Goal: Find specific fact

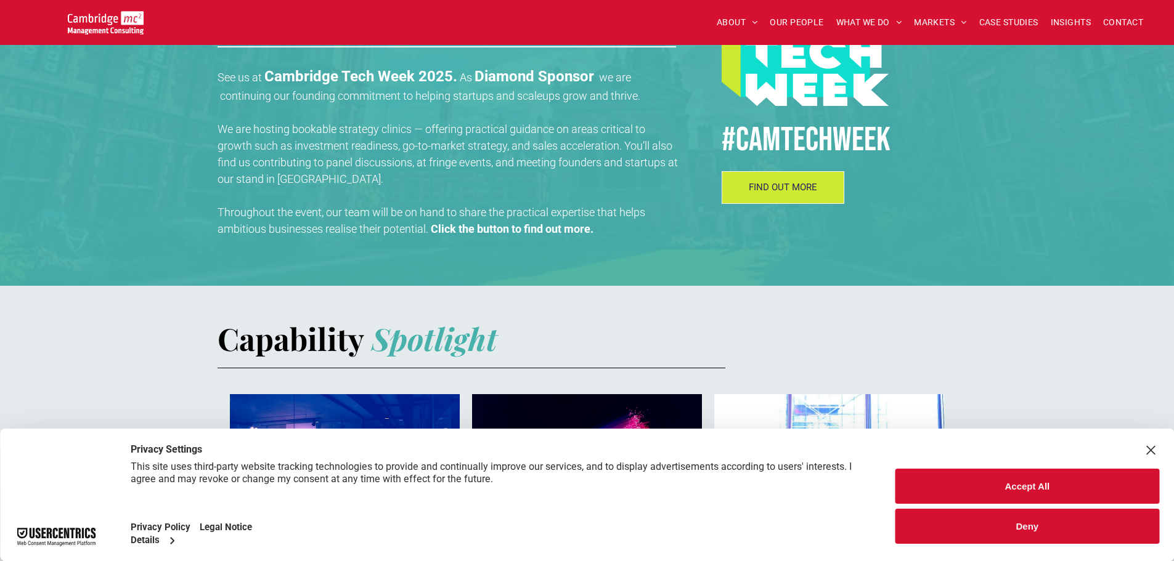
scroll to position [554, 0]
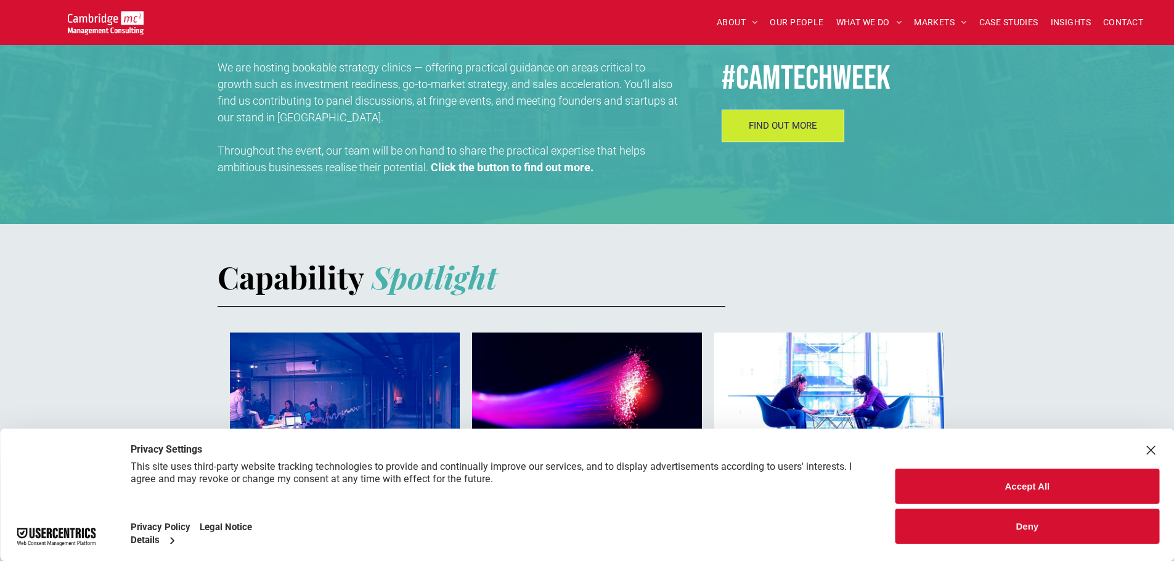
click at [1004, 516] on button "Deny" at bounding box center [1027, 526] width 264 height 35
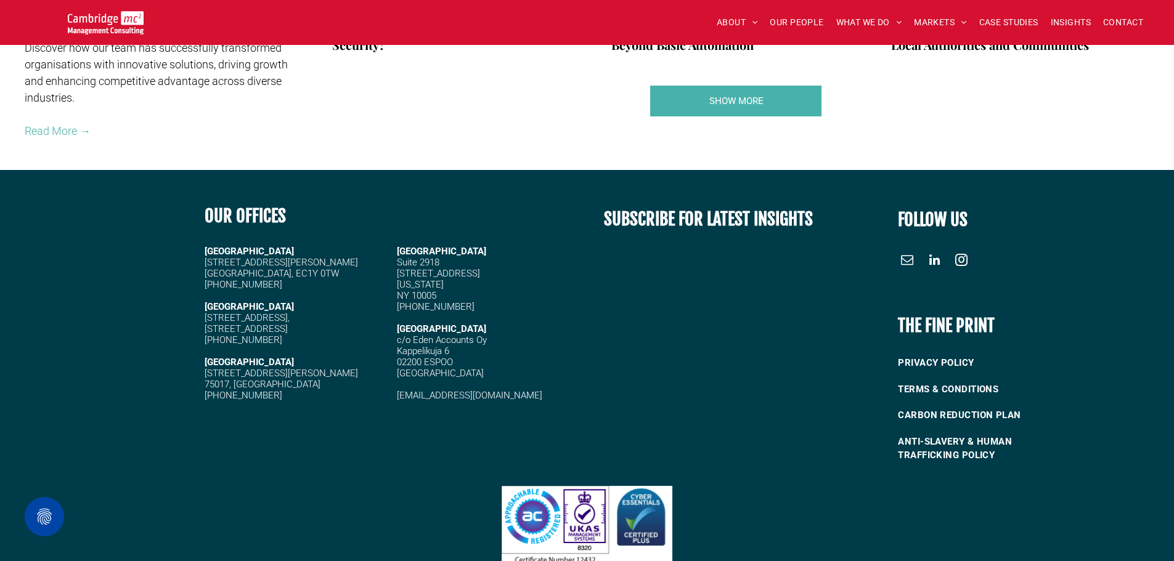
scroll to position [2329, 0]
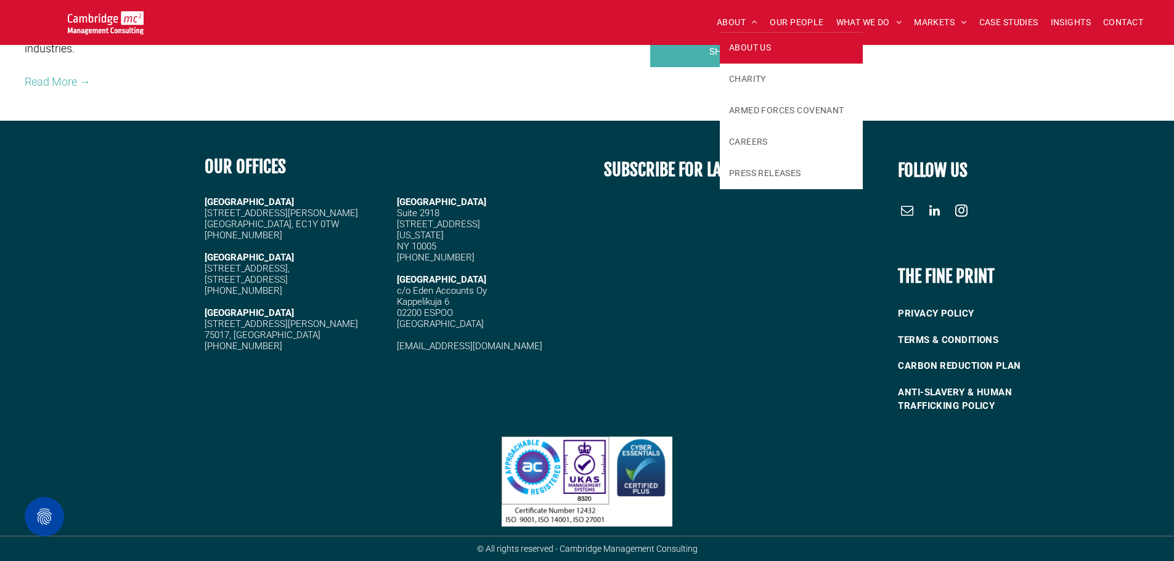
click at [725, 46] on link "ABOUT US" at bounding box center [791, 47] width 143 height 31
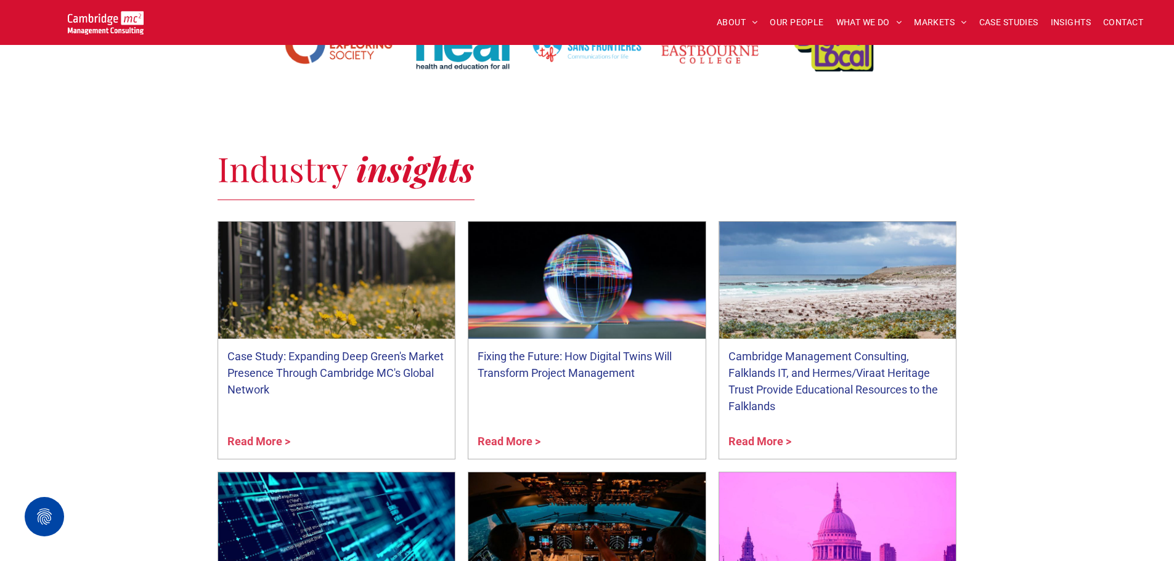
scroll to position [2028, 0]
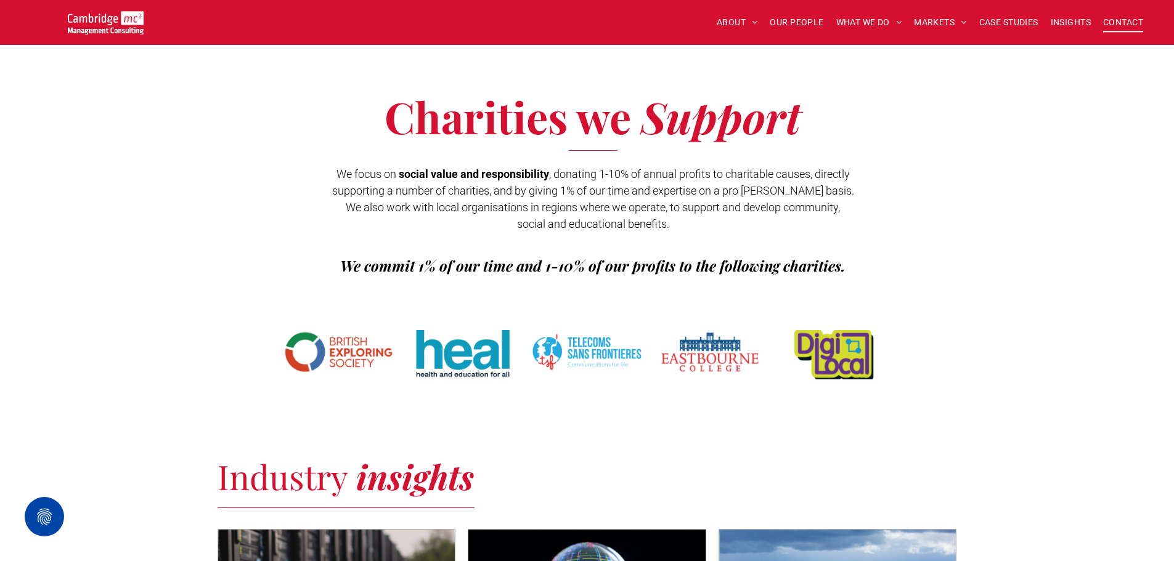
click at [1119, 23] on span "CONTACT" at bounding box center [1123, 22] width 40 height 19
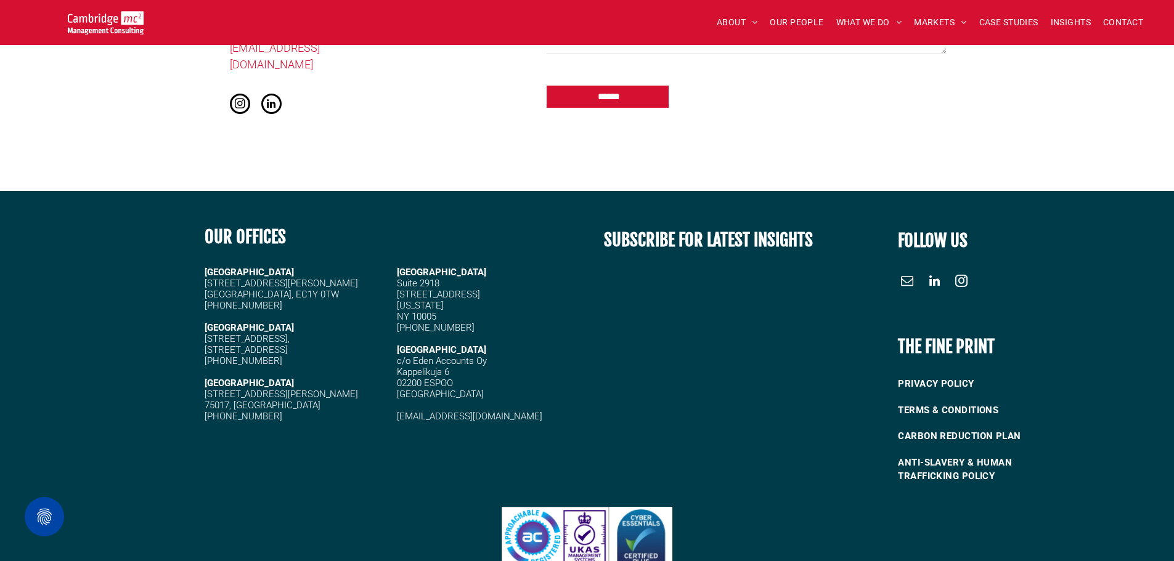
scroll to position [1169, 0]
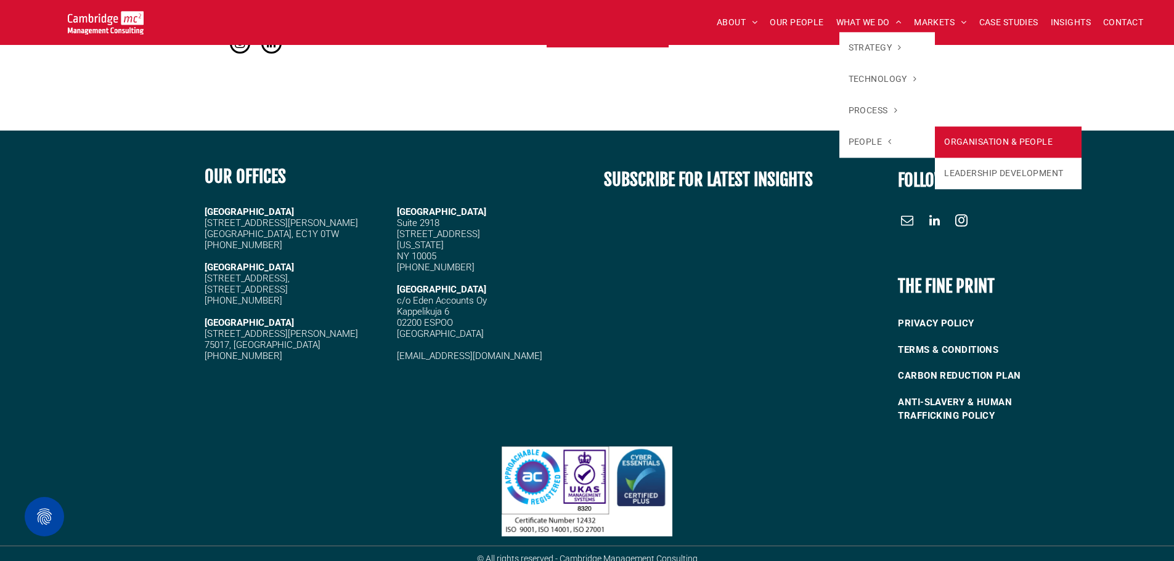
click at [940, 140] on link "ORGANISATION & PEOPLE" at bounding box center [1008, 141] width 147 height 31
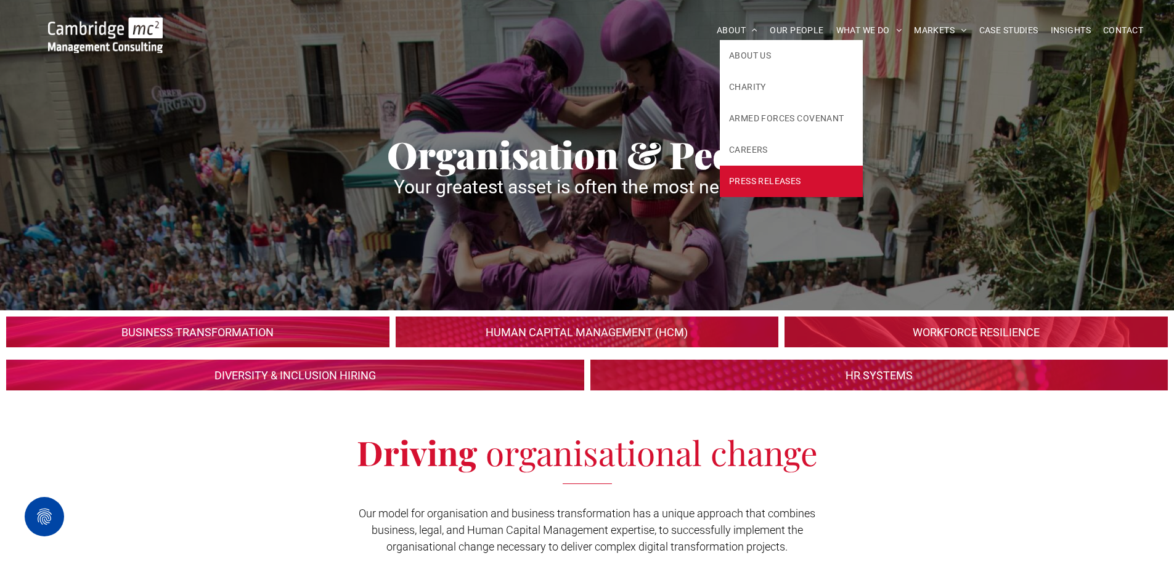
click at [760, 177] on span "PRESS RELEASES" at bounding box center [765, 181] width 72 height 13
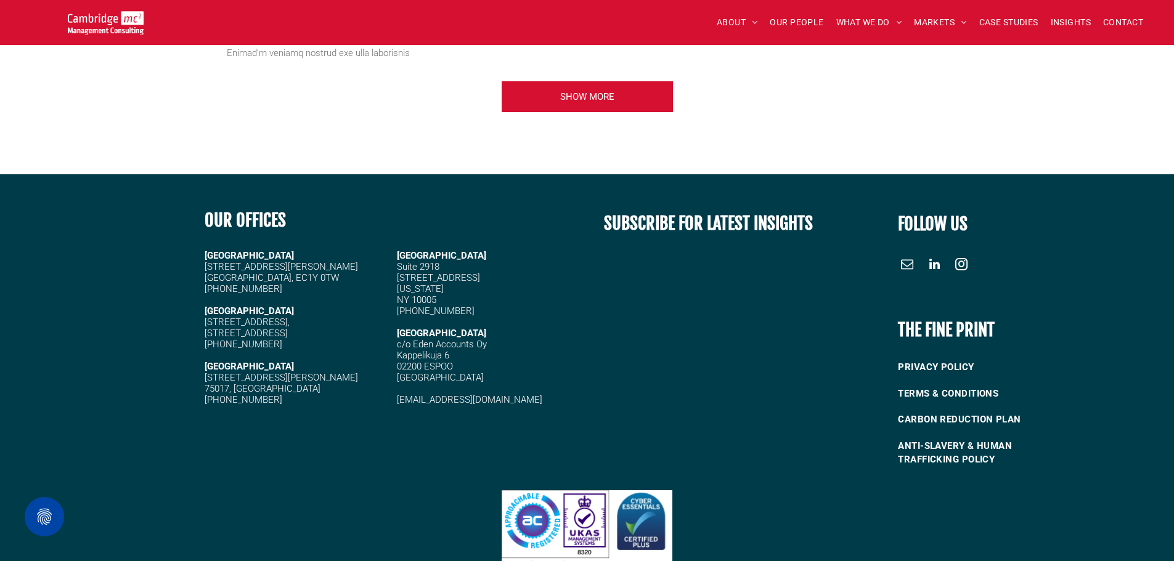
scroll to position [1819, 0]
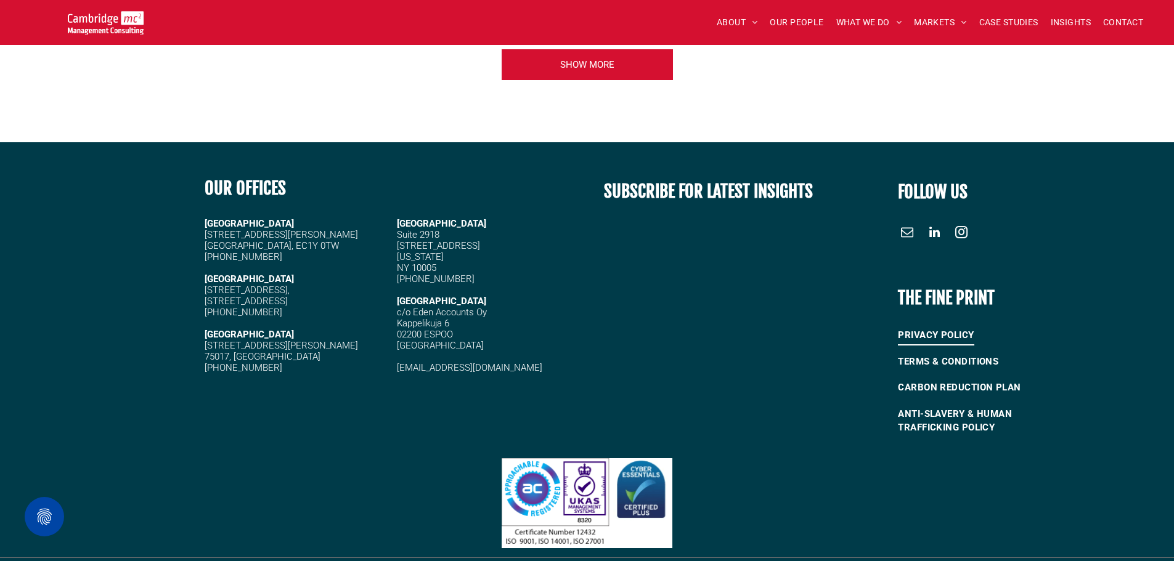
click at [933, 325] on span "PRIVACY POLICY" at bounding box center [936, 335] width 76 height 20
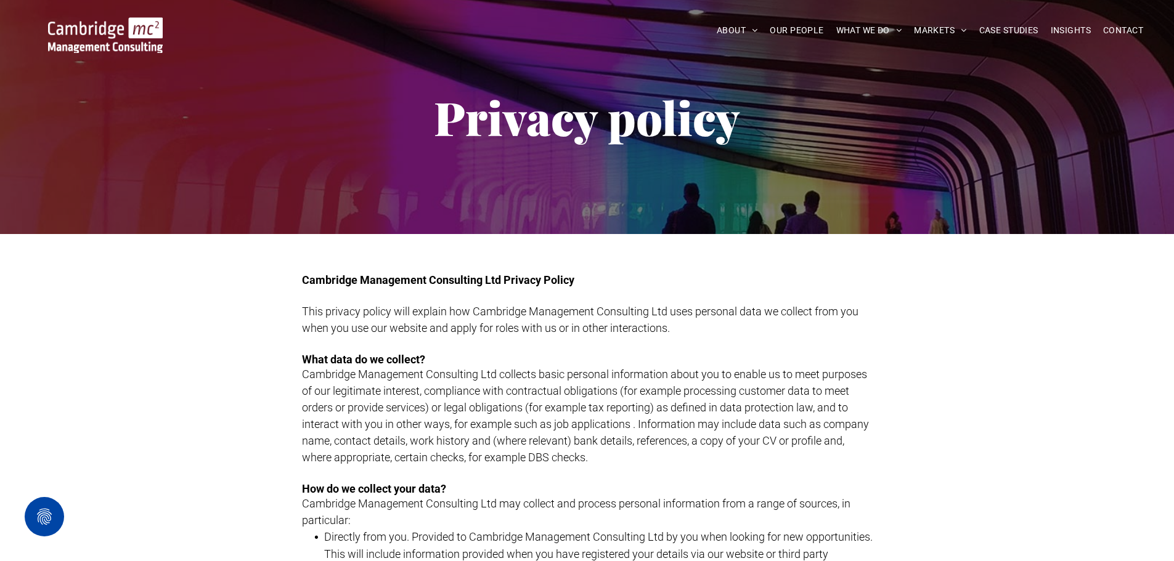
click at [123, 46] on img at bounding box center [105, 35] width 115 height 36
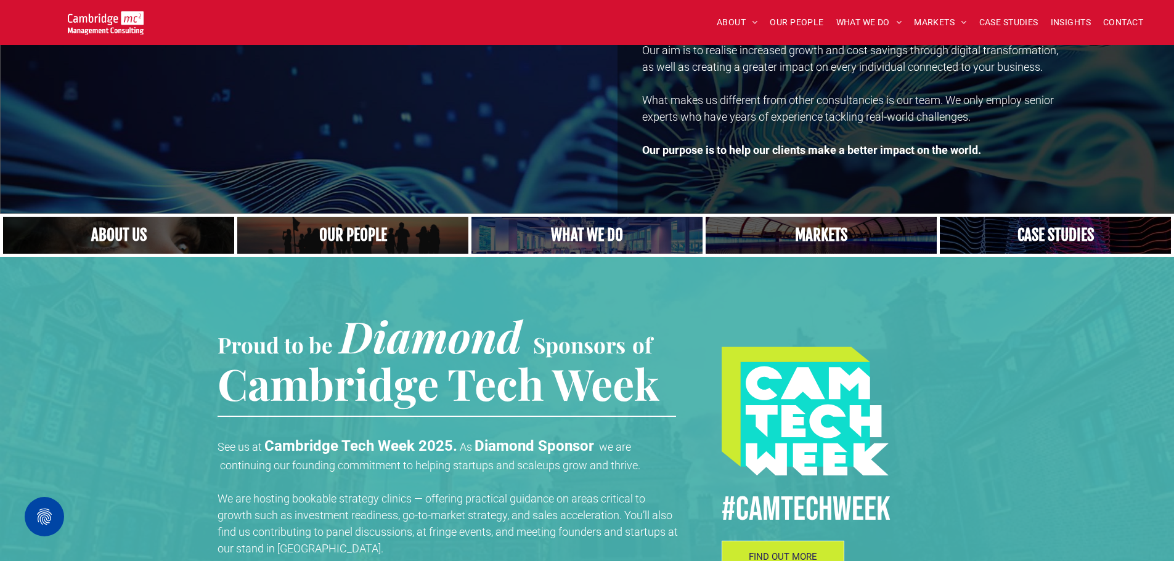
scroll to position [185, 0]
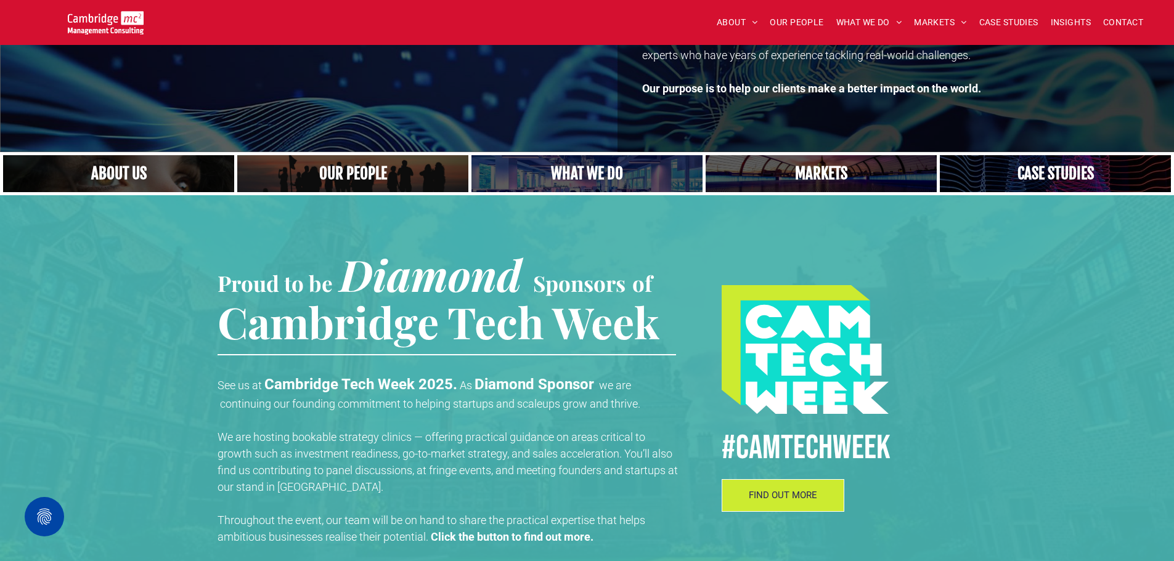
click at [334, 176] on link "A crowd in silhouette at sunset, on a rise or lookout point" at bounding box center [352, 173] width 245 height 39
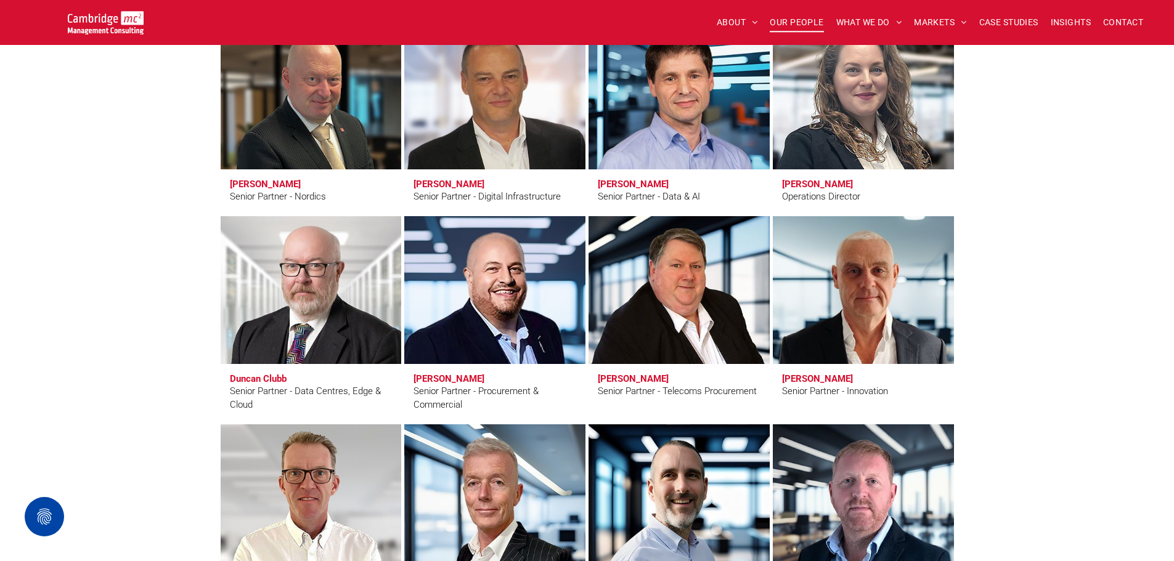
scroll to position [1725, 0]
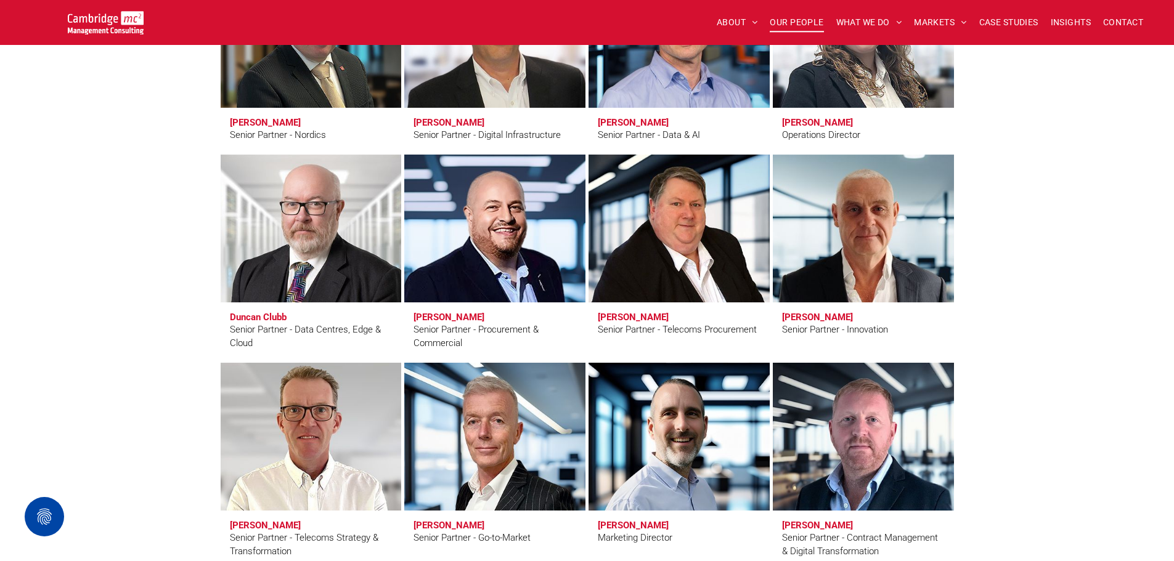
click at [345, 422] on link "Clive Quantrill" at bounding box center [311, 437] width 192 height 156
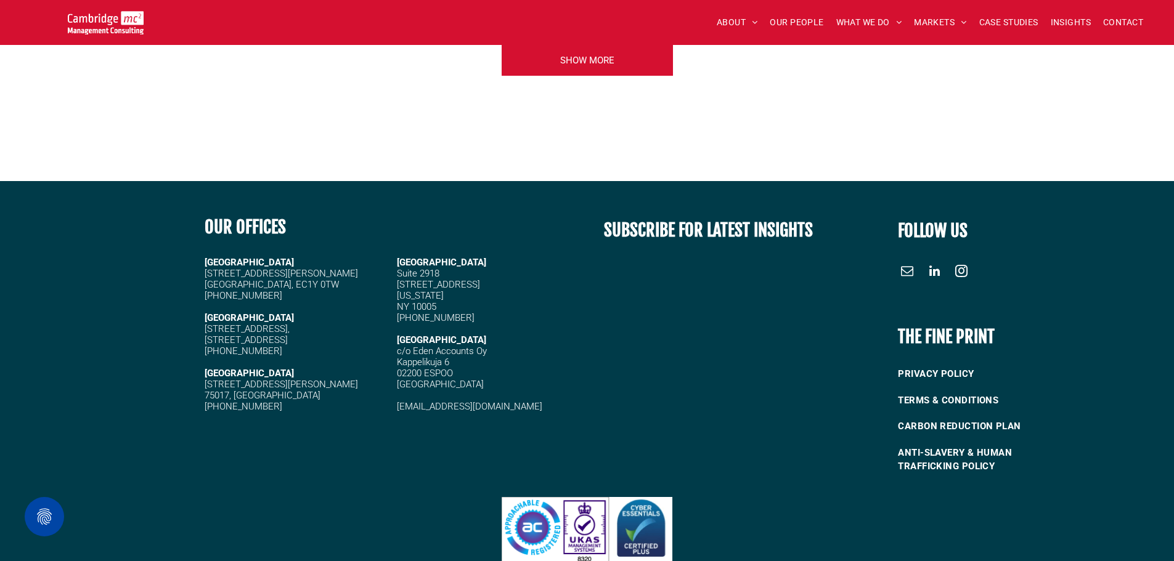
scroll to position [5298, 0]
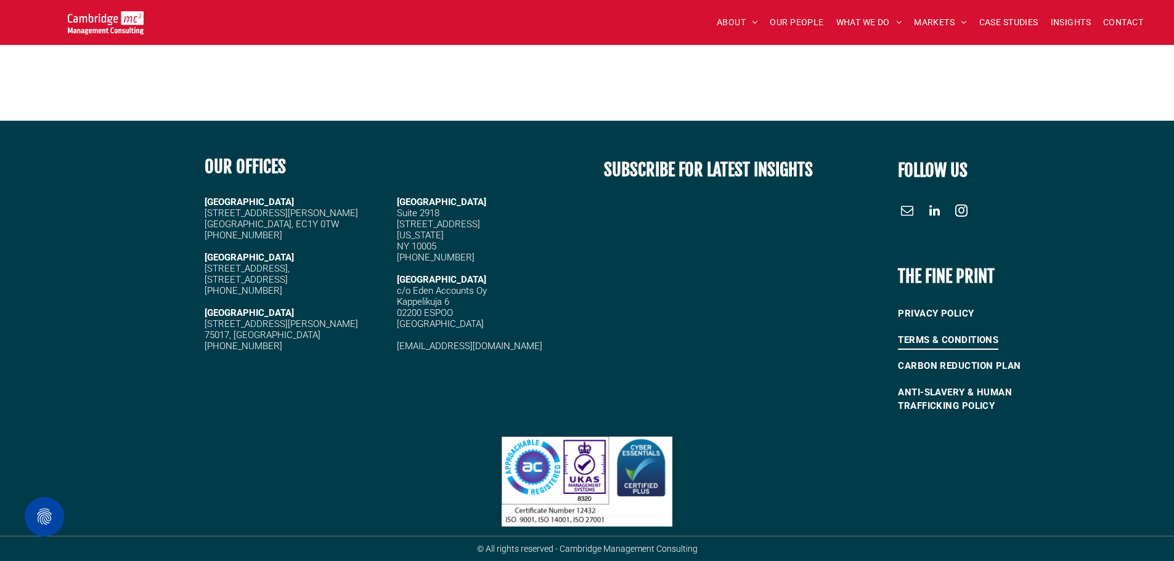
click at [1017, 334] on link "TERMS & CONDITIONS" at bounding box center [982, 340] width 168 height 26
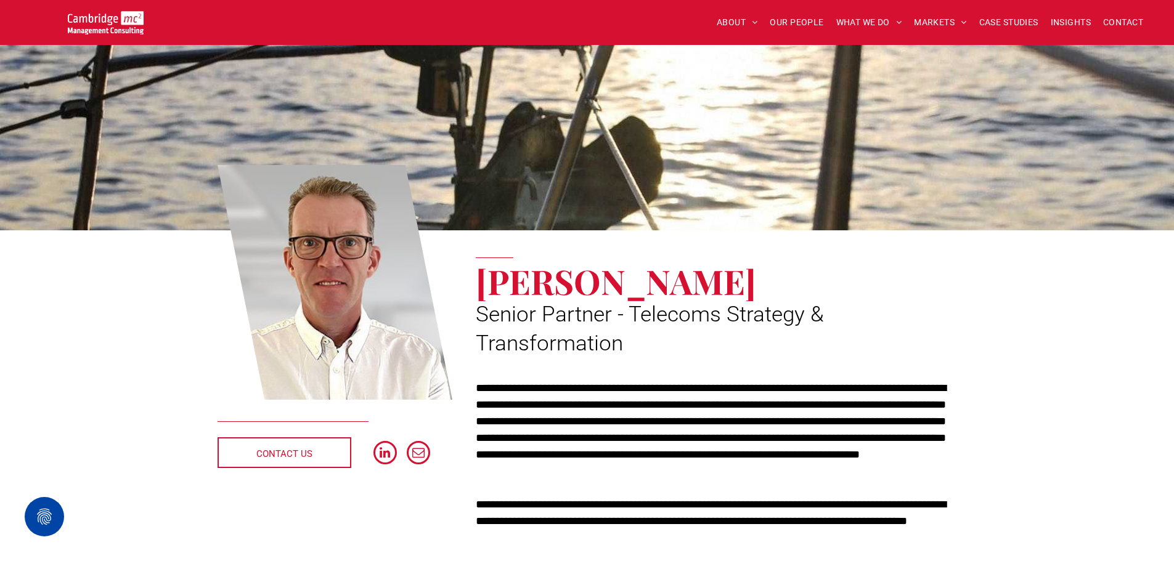
scroll to position [62, 0]
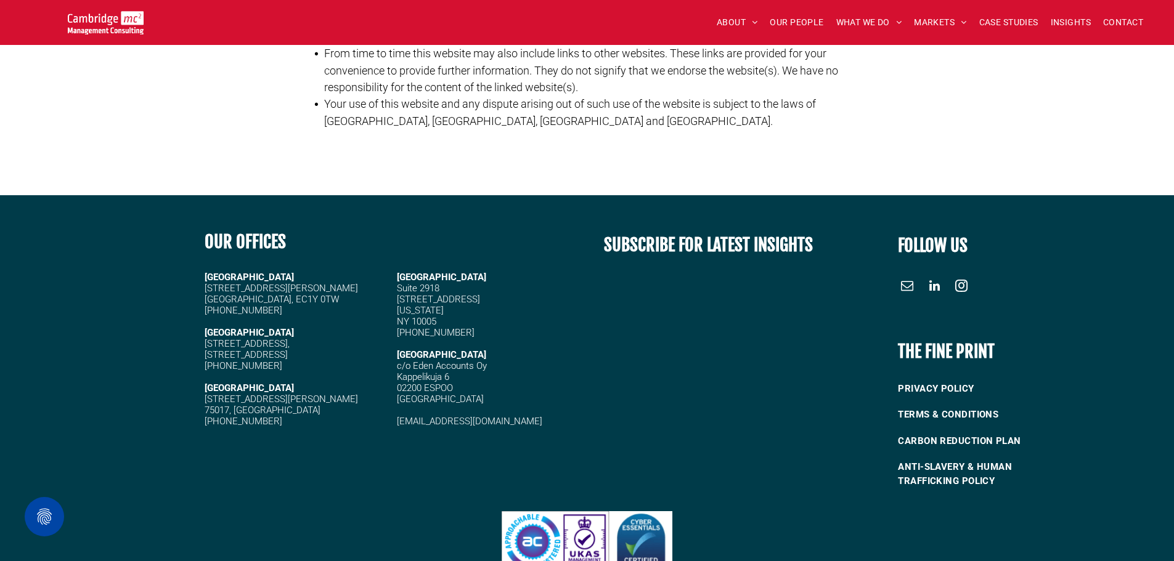
scroll to position [749, 0]
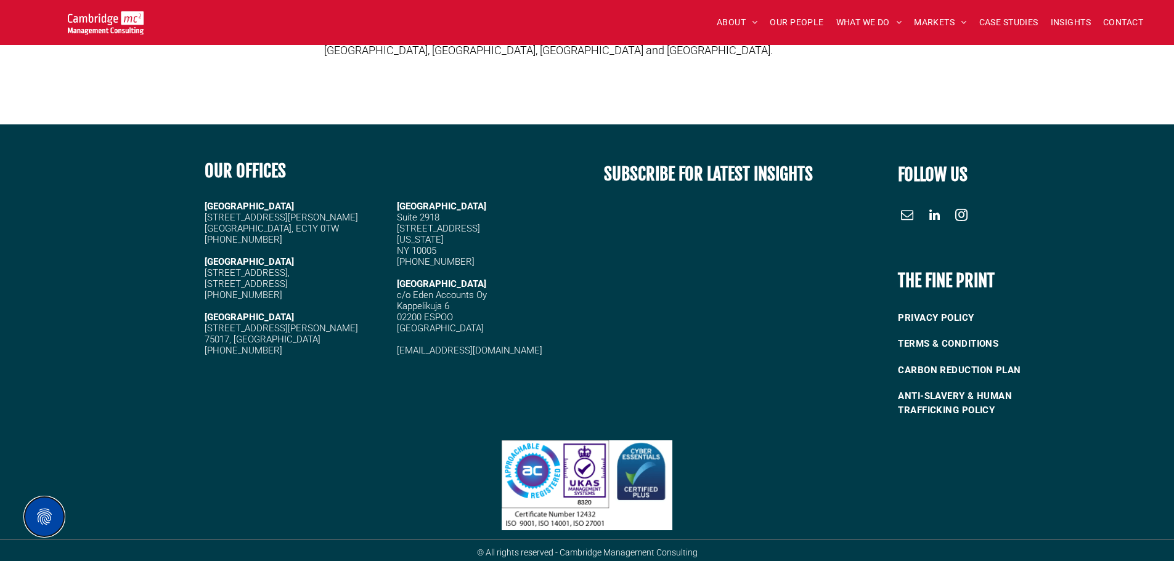
click at [43, 519] on button "Privacy Settings" at bounding box center [44, 516] width 39 height 39
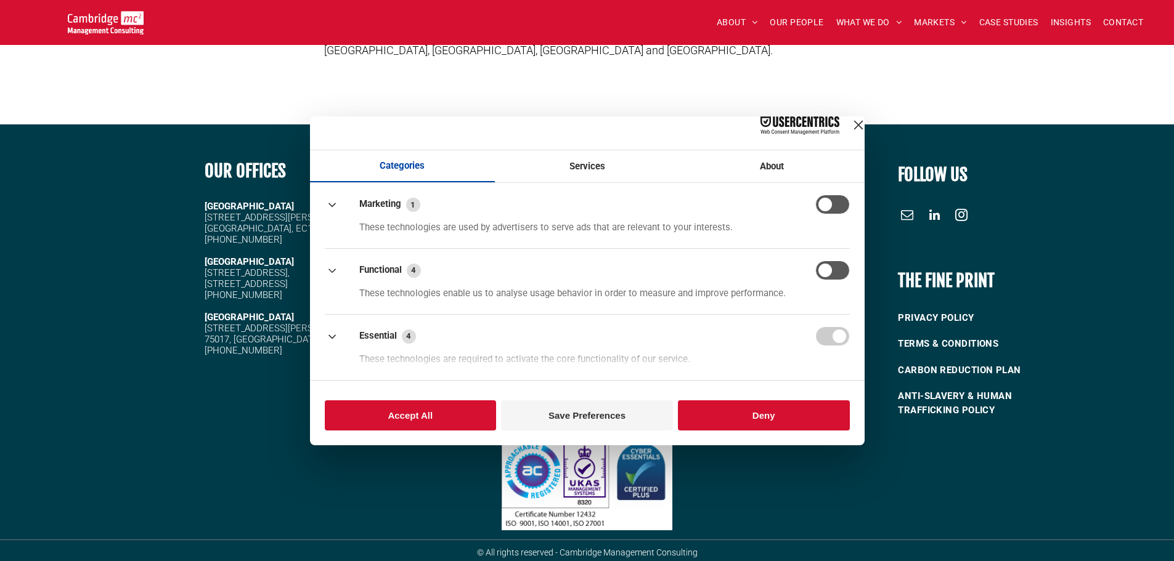
click at [842, 214] on button "button" at bounding box center [832, 205] width 34 height 20
click at [817, 211] on button "button" at bounding box center [832, 205] width 34 height 20
click at [787, 415] on button "Deny" at bounding box center [764, 415] width 172 height 30
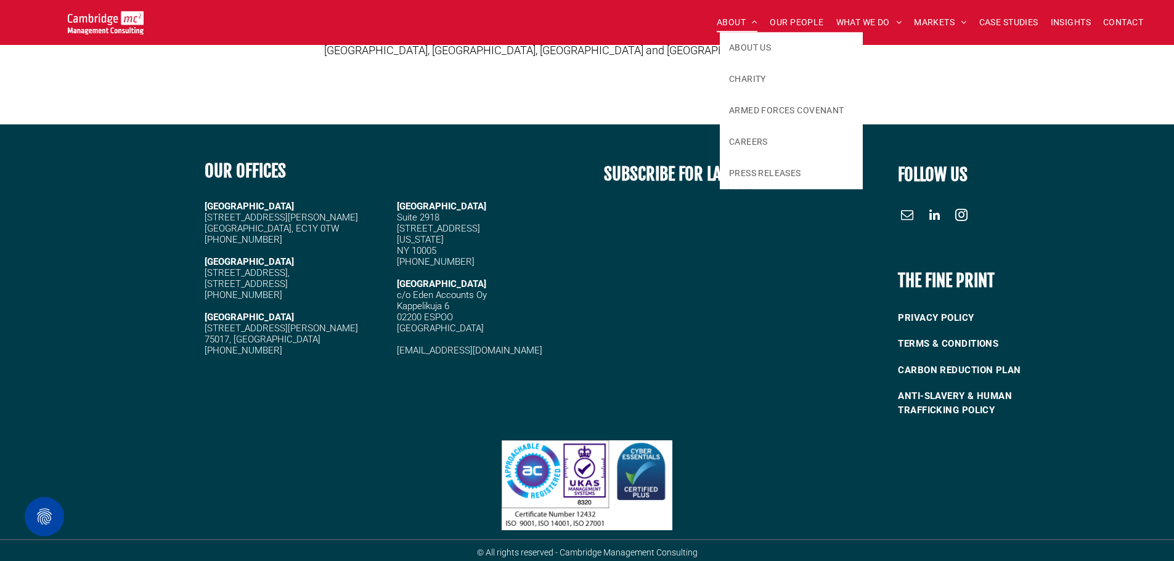
click at [737, 17] on span "ABOUT" at bounding box center [736, 22] width 41 height 19
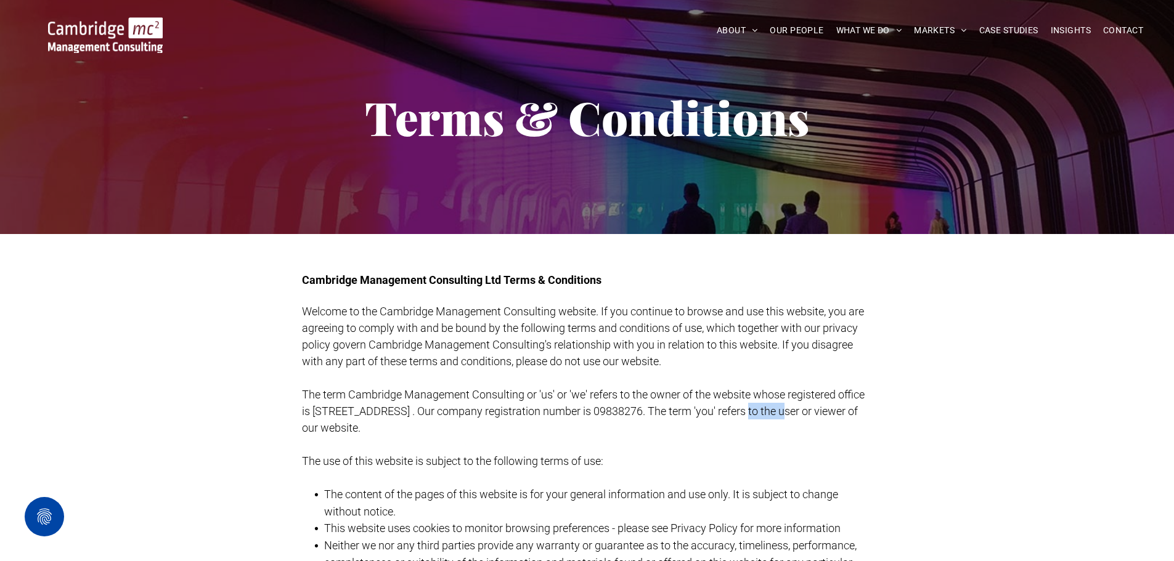
drag, startPoint x: 744, startPoint y: 412, endPoint x: 791, endPoint y: 412, distance: 46.8
click at [791, 412] on span "The term Cambridge Management Consulting or 'us' or 'we' refers to the owner of…" at bounding box center [583, 411] width 562 height 46
copy span "09838276"
